Goal: Task Accomplishment & Management: Use online tool/utility

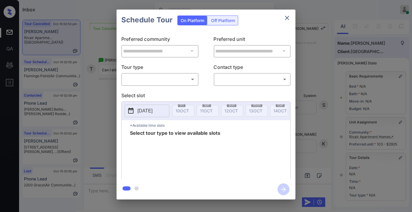
scroll to position [162, 0]
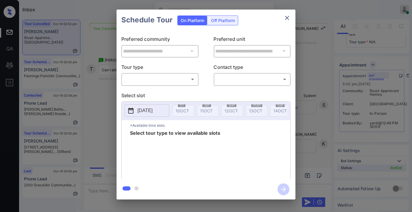
click at [164, 85] on div "​ ​" at bounding box center [159, 79] width 77 height 13
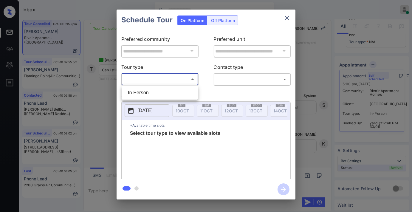
click at [155, 80] on body "Inbox Samantha Soliven Online Set yourself offline Set yourself on break Profil…" at bounding box center [206, 106] width 412 height 212
click at [156, 91] on li "In Person" at bounding box center [159, 92] width 73 height 11
type input "********"
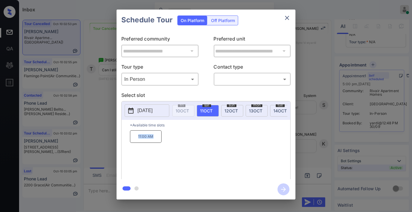
drag, startPoint x: 153, startPoint y: 139, endPoint x: 134, endPoint y: 139, distance: 18.5
click at [134, 139] on p "11:00 AM" at bounding box center [146, 136] width 32 height 13
copy p "11:00 AM"
click at [286, 25] on div "Schedule Tour On Platform Off Platform" at bounding box center [206, 20] width 179 height 21
click at [289, 20] on icon "close" at bounding box center [287, 17] width 7 height 7
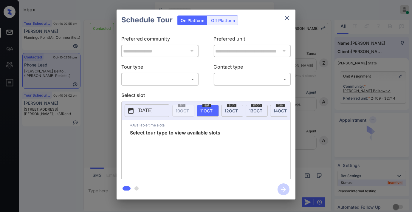
scroll to position [927, 0]
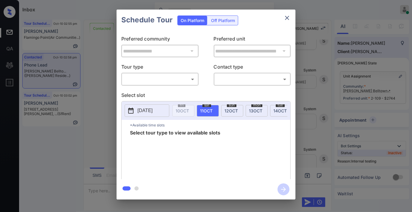
click at [144, 85] on div "​ ​" at bounding box center [159, 79] width 77 height 13
click at [156, 76] on body "Inbox [PERSON_NAME] Online Set yourself offline Set yourself on break Profile S…" at bounding box center [206, 106] width 412 height 212
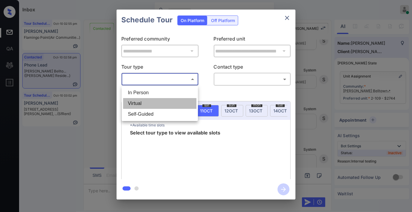
click at [160, 101] on li "Virtual" at bounding box center [159, 103] width 73 height 11
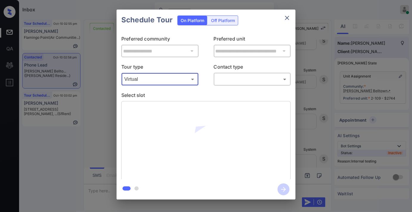
click at [182, 81] on body "Inbox [PERSON_NAME] Online Set yourself offline Set yourself on break Profile S…" at bounding box center [206, 106] width 412 height 212
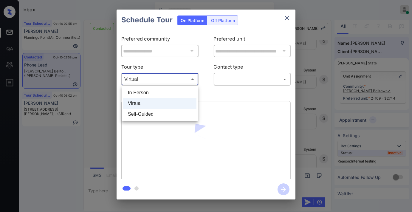
click at [166, 114] on li "Self-Guided" at bounding box center [159, 114] width 73 height 11
type input "**********"
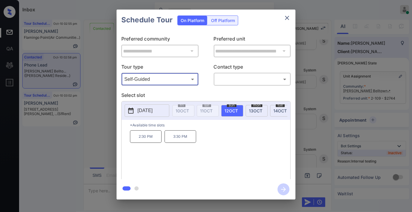
click at [287, 17] on icon "close" at bounding box center [287, 17] width 7 height 7
